Goal: Task Accomplishment & Management: Complete application form

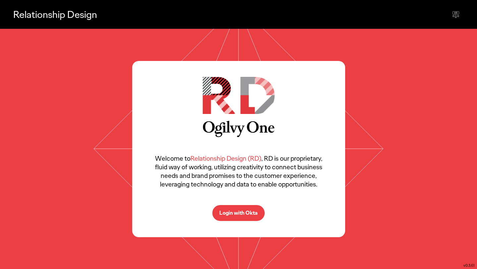
click at [251, 213] on p "Login with Okta" at bounding box center [238, 212] width 38 height 5
click at [240, 212] on p "Login with Okta" at bounding box center [238, 212] width 38 height 5
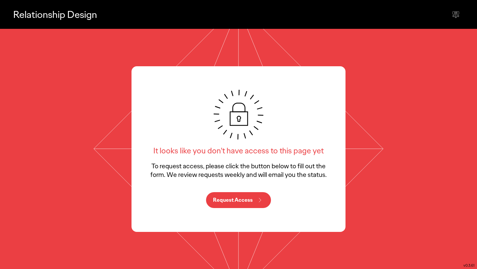
click at [235, 202] on p "Request Access" at bounding box center [233, 199] width 40 height 5
